Goal: Task Accomplishment & Management: Use online tool/utility

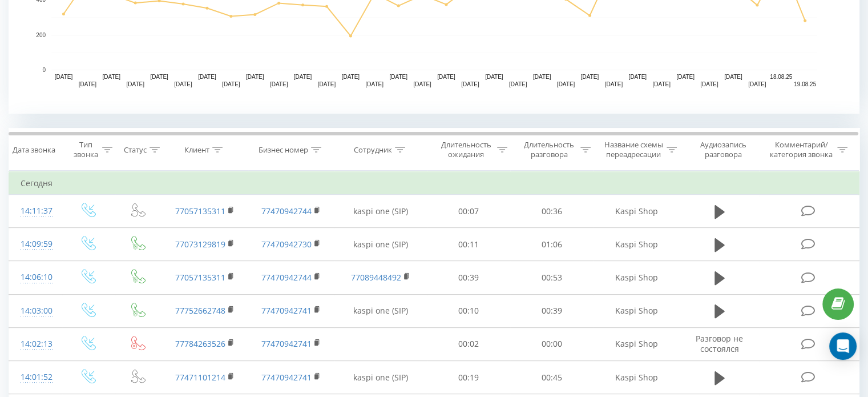
scroll to position [399, 0]
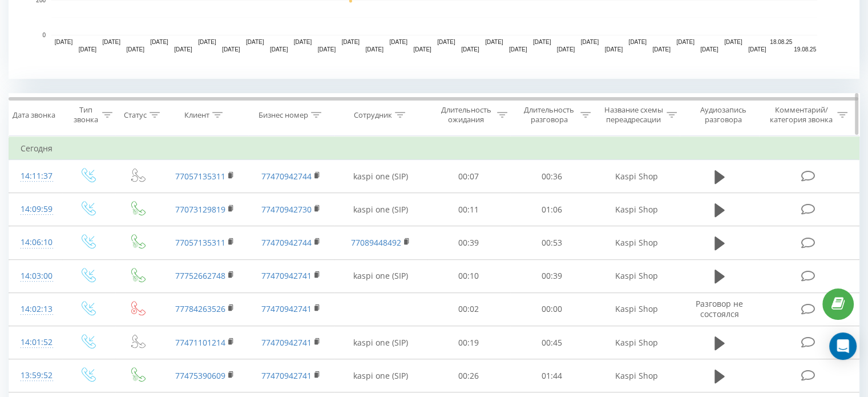
click at [404, 108] on th "Сотрудник" at bounding box center [380, 115] width 93 height 42
click at [389, 123] on th "Сотрудник" at bounding box center [380, 115] width 93 height 42
click at [395, 118] on div at bounding box center [400, 115] width 10 height 10
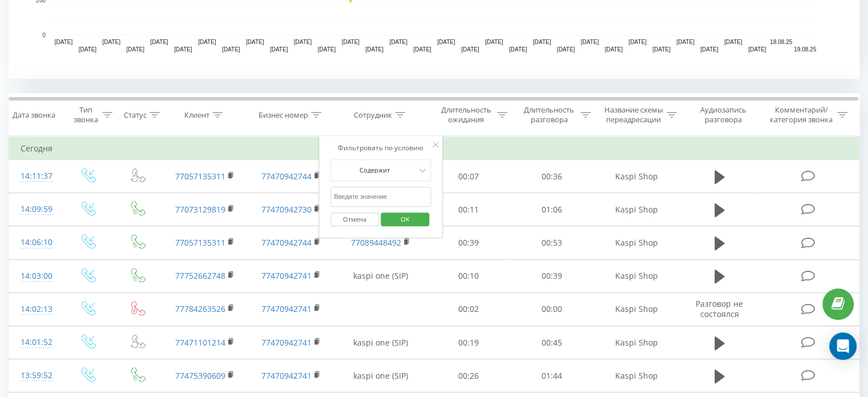
click at [365, 192] on input "text" at bounding box center [380, 197] width 100 height 20
click at [405, 217] on span "OK" at bounding box center [405, 219] width 32 height 18
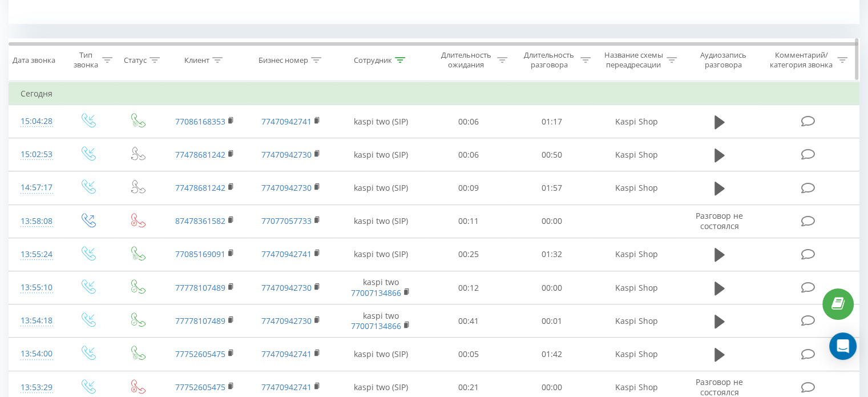
scroll to position [456, 0]
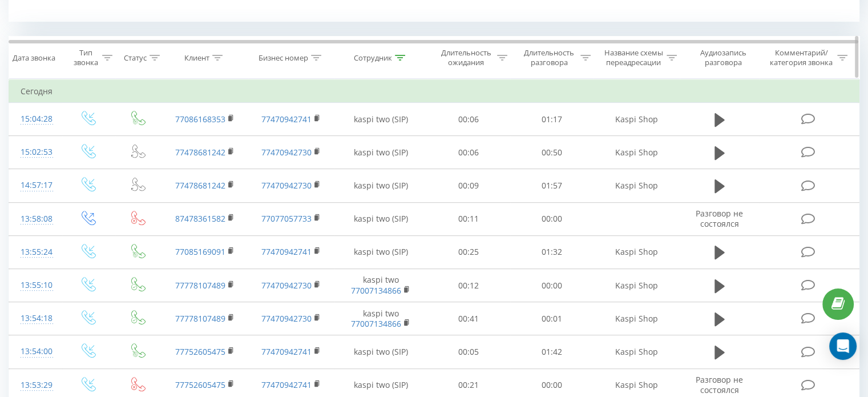
click at [403, 59] on icon at bounding box center [400, 58] width 10 height 6
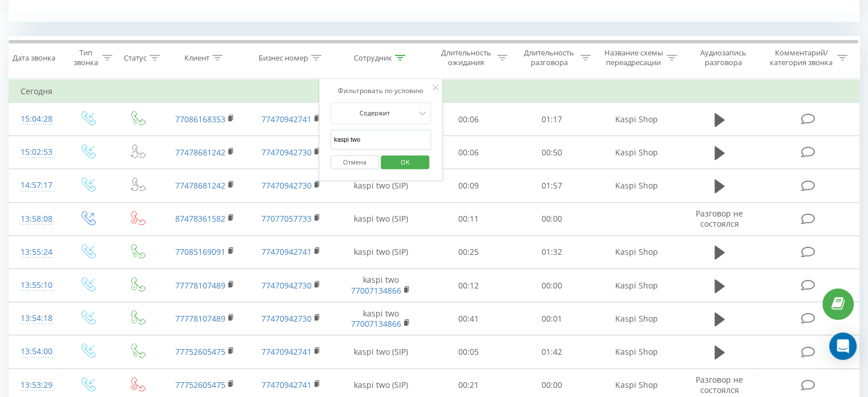
click at [370, 134] on input "kaspi two" at bounding box center [380, 140] width 100 height 20
type input "kaspi one"
click at [407, 157] on span "OK" at bounding box center [405, 162] width 32 height 18
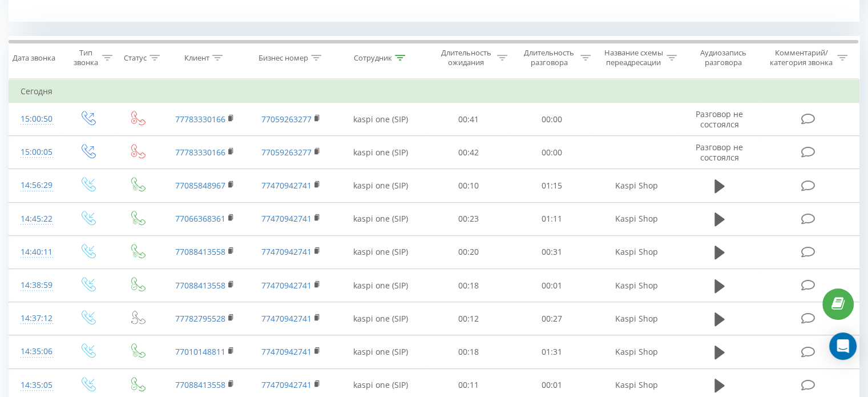
scroll to position [616, 0]
